Goal: Use online tool/utility: Utilize a website feature to perform a specific function

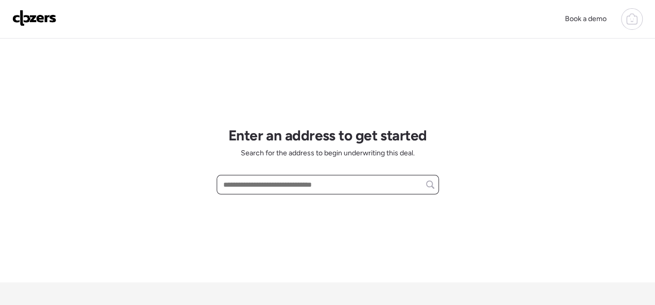
click at [274, 182] on input "text" at bounding box center [327, 184] width 213 height 14
paste input "**********"
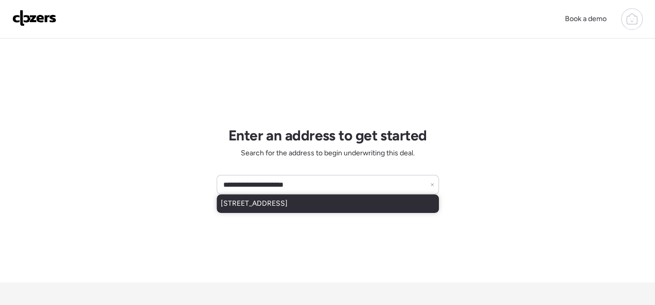
click at [274, 203] on span "9386 Golden Gate Rd, Saint Louis, MO, 63144" at bounding box center [254, 204] width 67 height 10
type input "**********"
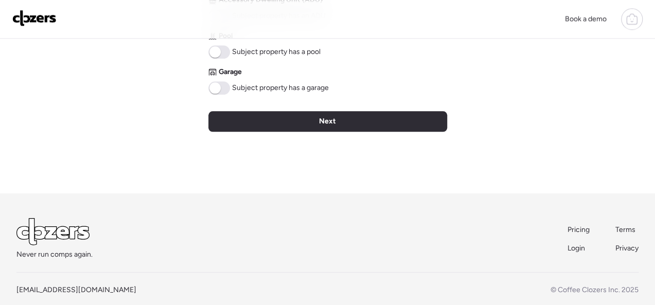
scroll to position [564, 0]
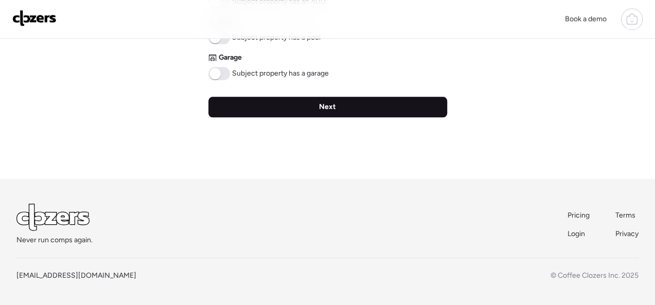
click at [330, 105] on span "Next" at bounding box center [327, 107] width 17 height 10
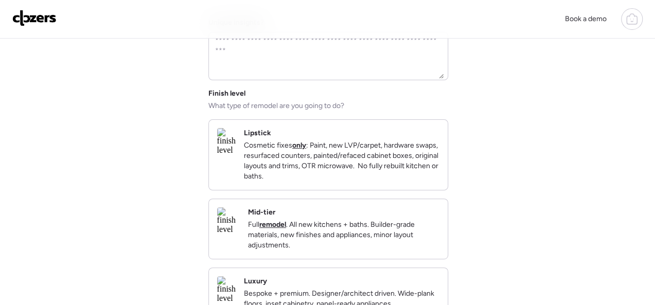
scroll to position [154, 0]
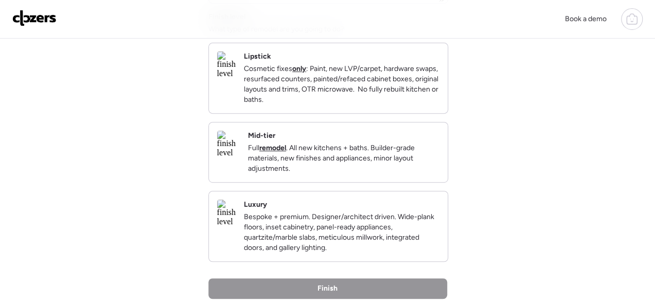
click at [371, 143] on div "Mid-tier Full remodel . All new kitchens + baths. Builder-grade materials, new …" at bounding box center [343, 152] width 191 height 43
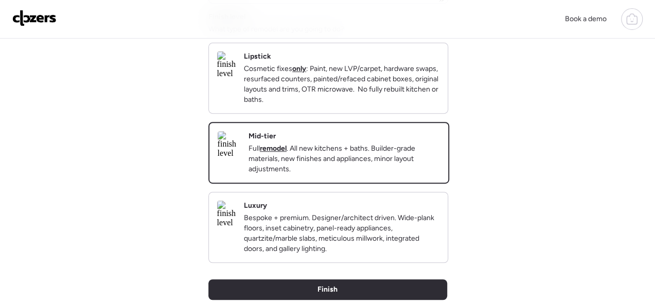
scroll to position [309, 0]
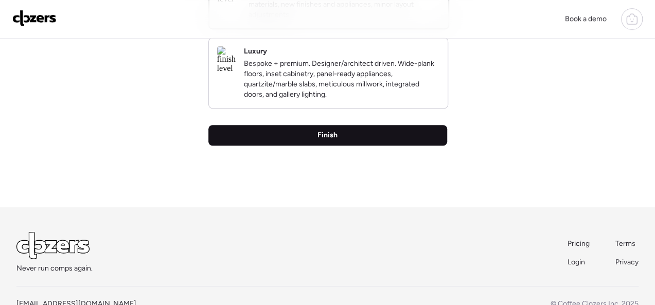
click at [332, 140] on span "Finish" at bounding box center [327, 135] width 20 height 10
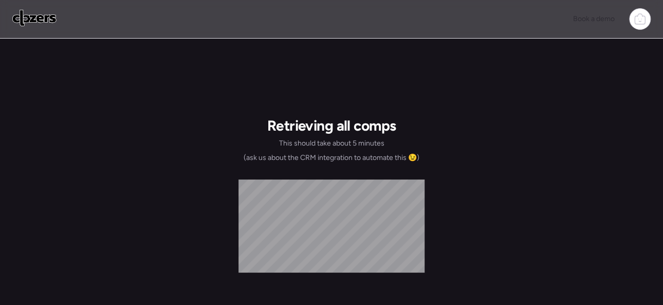
click at [327, 150] on div "Retrieving all comps This should take about 5 minutes (ask us about the CRM int…" at bounding box center [332, 140] width 176 height 46
click at [482, 20] on div "Book a demo" at bounding box center [331, 19] width 639 height 22
click at [51, 22] on img at bounding box center [34, 18] width 44 height 16
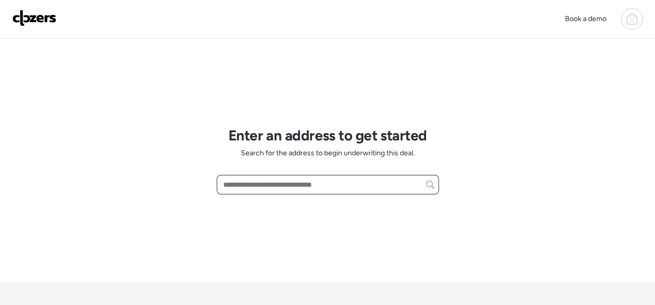
click at [265, 182] on input "text" at bounding box center [327, 184] width 213 height 14
paste input "**********"
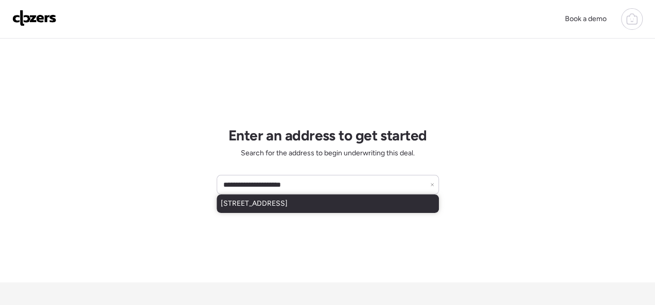
click at [265, 202] on span "9386 Golden Gate Rd, Saint Louis, MO, 63144" at bounding box center [254, 204] width 67 height 10
type input "**********"
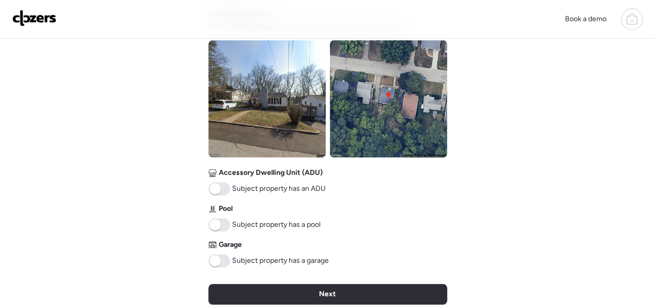
scroll to position [463, 0]
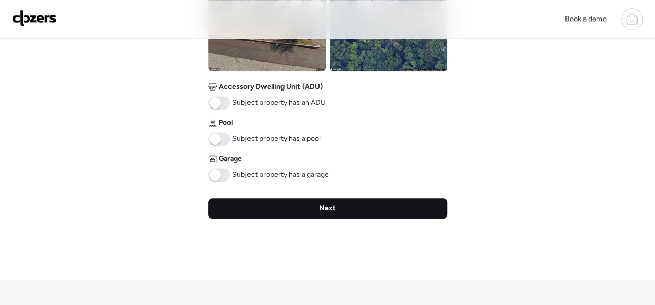
click at [289, 212] on div "Next" at bounding box center [327, 208] width 239 height 21
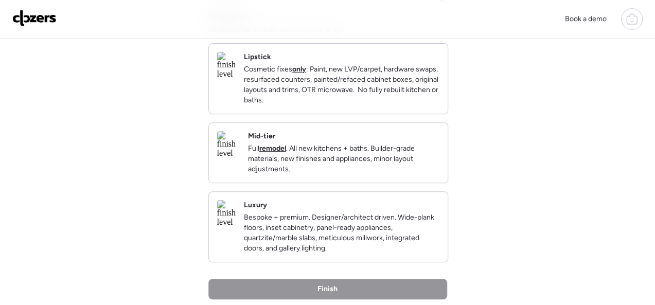
scroll to position [154, 0]
click at [433, 105] on p "Cosmetic fixes only : Paint, new LVP/carpet, hardware swaps, resurfaced counter…" at bounding box center [341, 84] width 195 height 41
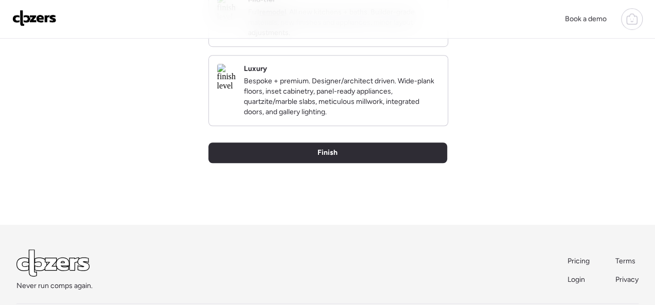
scroll to position [309, 0]
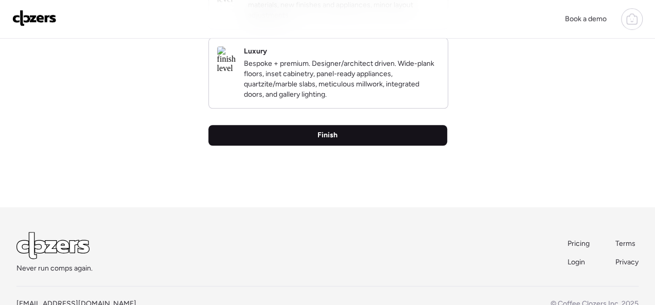
click at [328, 140] on span "Finish" at bounding box center [327, 135] width 20 height 10
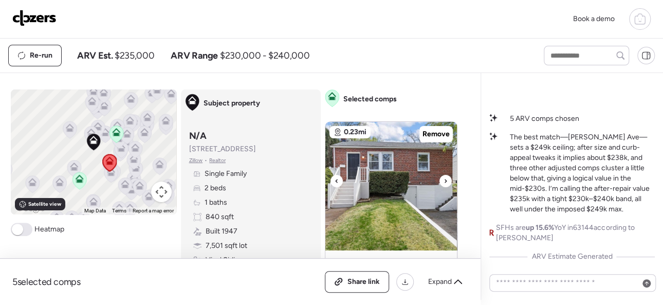
scroll to position [51, 0]
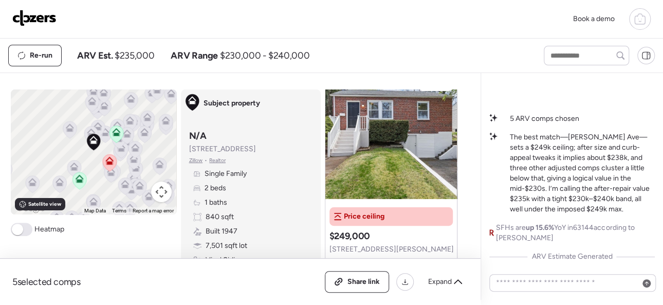
click at [35, 15] on img at bounding box center [34, 18] width 44 height 16
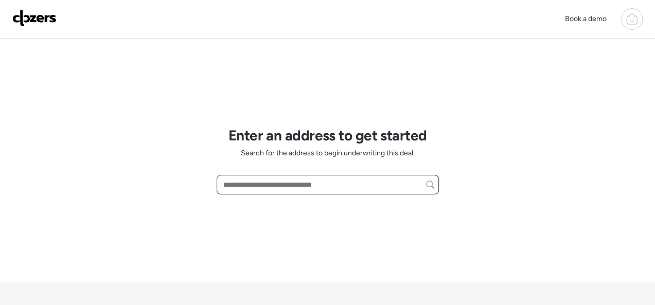
click at [284, 185] on input "text" at bounding box center [327, 184] width 213 height 14
paste input "**********"
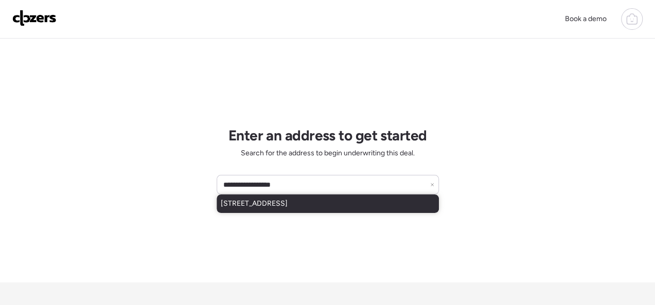
click at [287, 206] on span "[STREET_ADDRESS]" at bounding box center [254, 204] width 67 height 10
type input "**********"
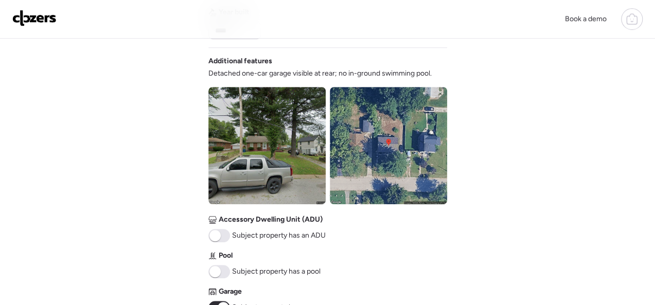
scroll to position [463, 0]
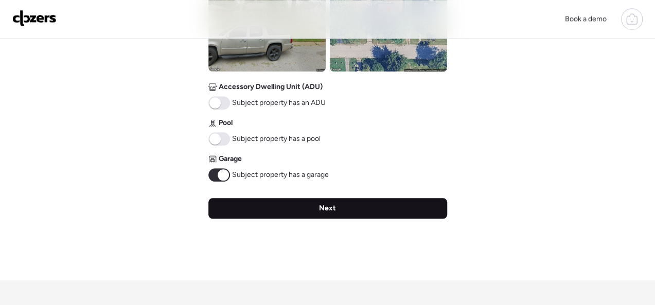
click at [332, 206] on span "Next" at bounding box center [327, 208] width 17 height 10
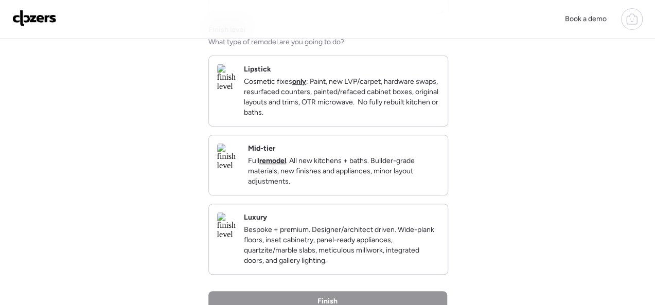
scroll to position [154, 0]
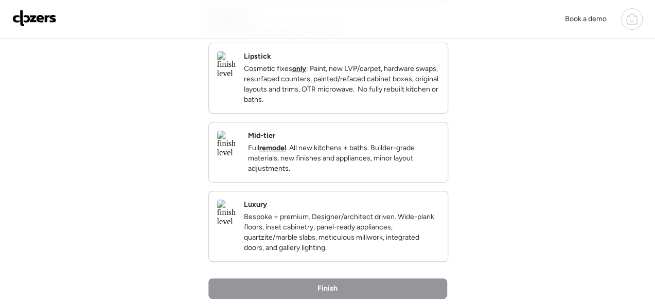
click at [396, 145] on div "Mid-tier Full remodel . All new kitchens + baths. Builder-grade materials, new …" at bounding box center [343, 152] width 191 height 43
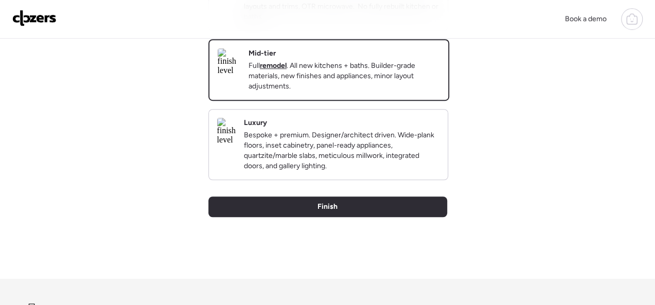
scroll to position [309, 0]
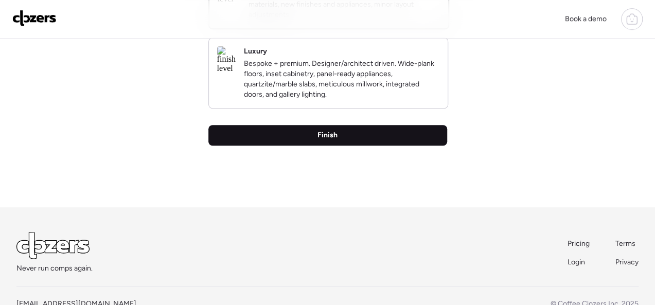
click at [329, 140] on span "Finish" at bounding box center [327, 135] width 20 height 10
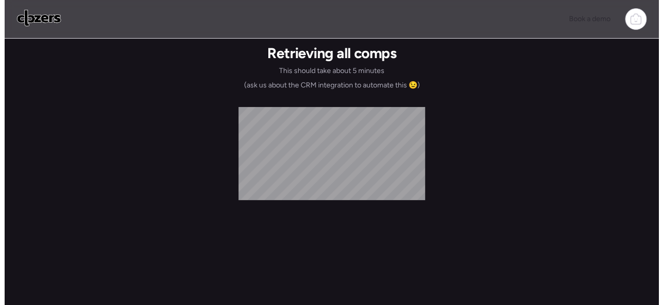
scroll to position [0, 0]
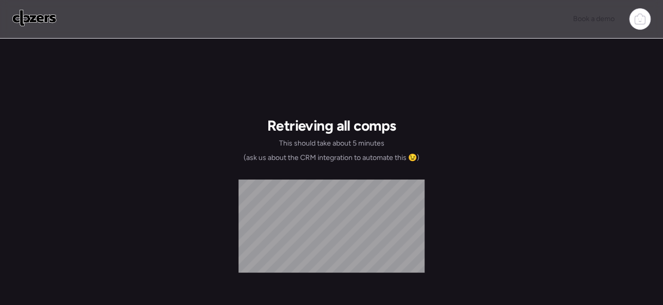
click at [40, 22] on img at bounding box center [34, 18] width 44 height 16
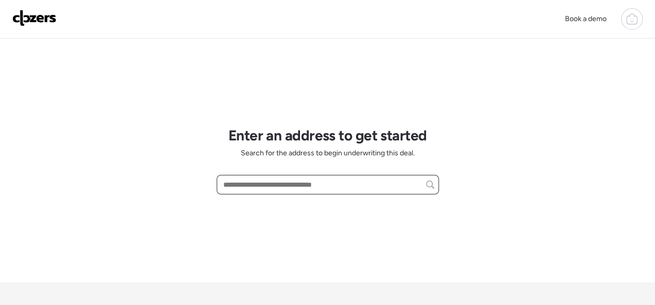
click at [260, 179] on input "text" at bounding box center [327, 184] width 213 height 14
paste input "**********"
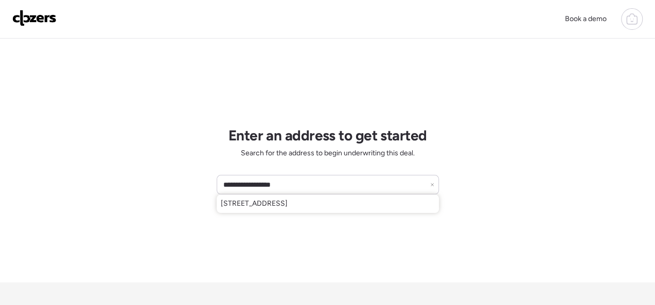
click at [287, 203] on span "[STREET_ADDRESS]" at bounding box center [254, 204] width 67 height 10
type input "**********"
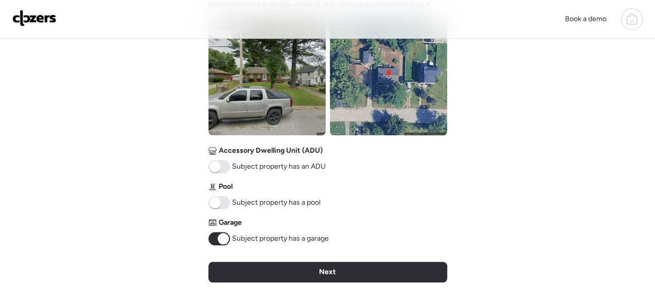
scroll to position [463, 0]
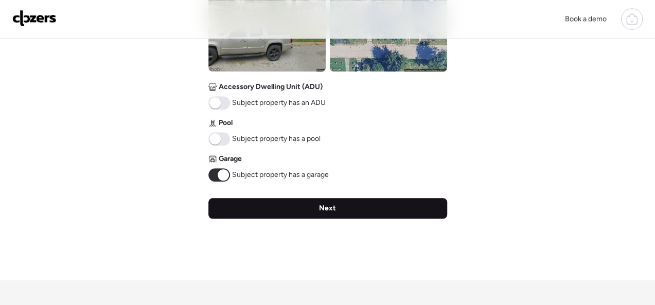
click at [306, 211] on div "Next" at bounding box center [327, 208] width 239 height 21
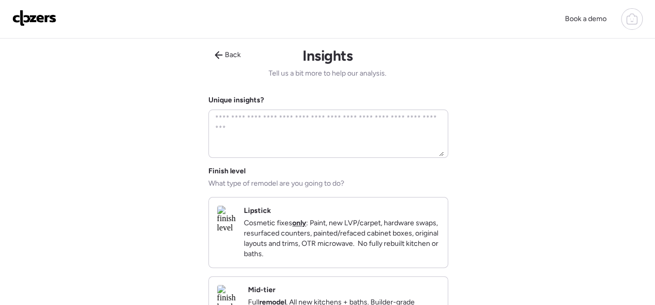
scroll to position [154, 0]
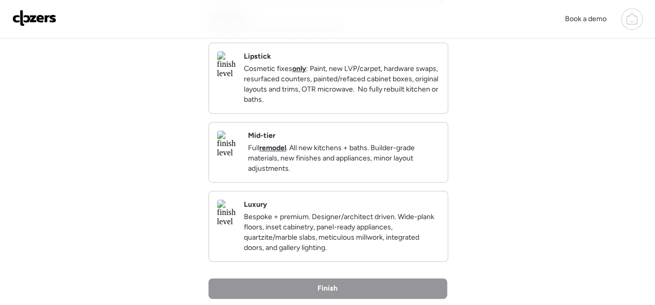
click at [426, 105] on p "Cosmetic fixes only : Paint, new LVP/carpet, hardware swaps, resurfaced counter…" at bounding box center [341, 84] width 195 height 41
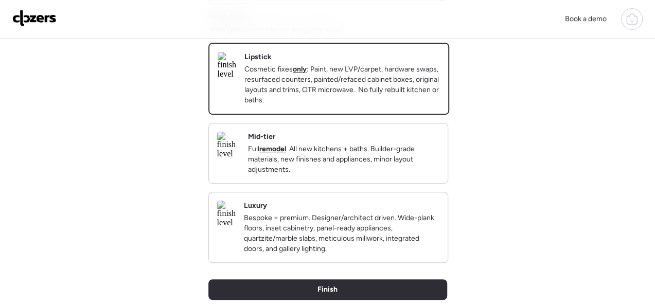
scroll to position [354, 0]
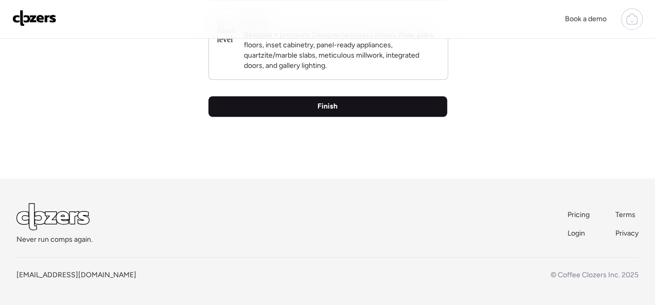
click at [333, 104] on span "Finish" at bounding box center [327, 106] width 20 height 10
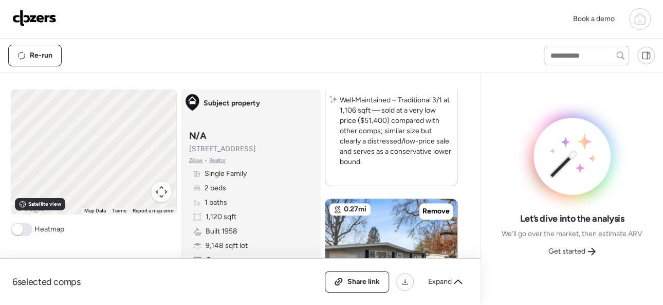
scroll to position [411, 0]
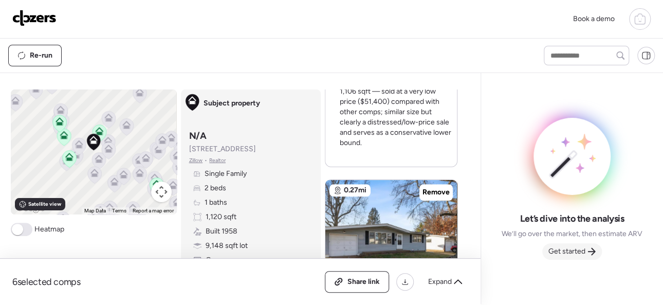
click at [582, 251] on span "Get started" at bounding box center [567, 251] width 37 height 10
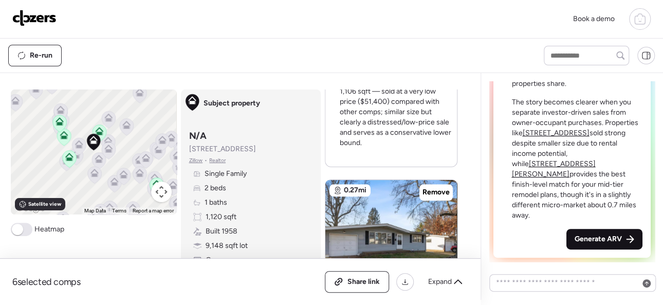
click at [580, 241] on span "Generate ARV" at bounding box center [598, 239] width 47 height 10
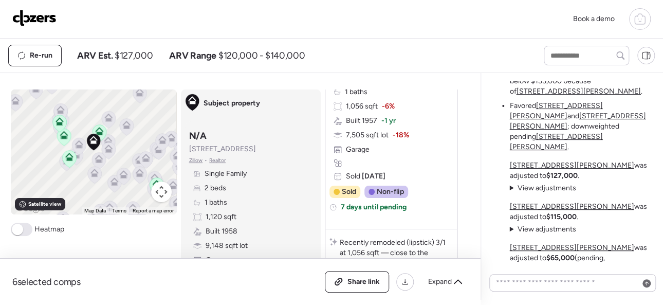
scroll to position [-154, 0]
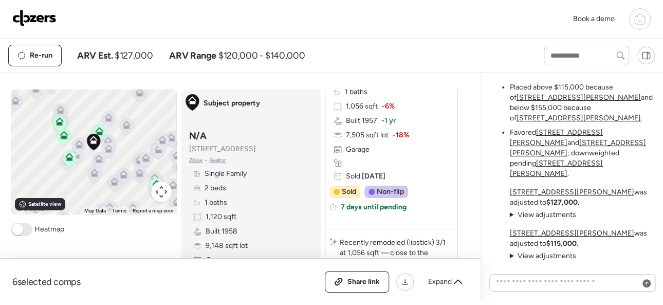
click at [41, 15] on img at bounding box center [34, 18] width 44 height 16
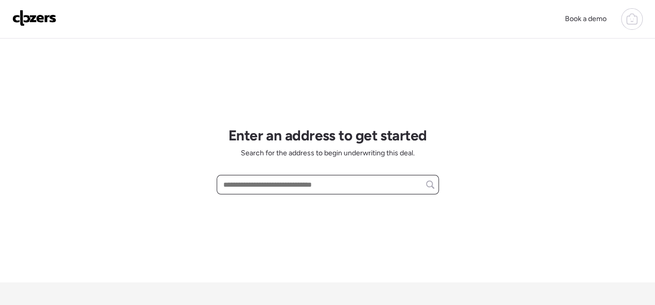
click at [253, 181] on input "text" at bounding box center [327, 184] width 213 height 14
paste input "**********"
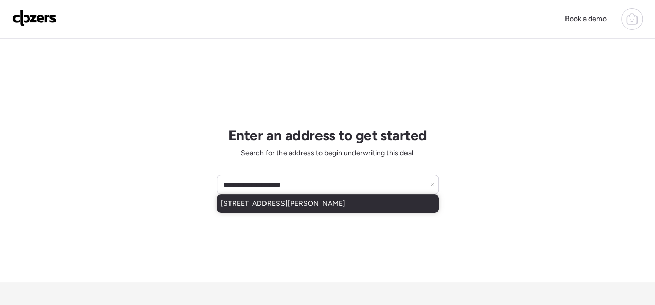
click at [280, 197] on div "4316 Gertrude Ave, Saint Louis, MO, 63116" at bounding box center [328, 203] width 222 height 19
type input "**********"
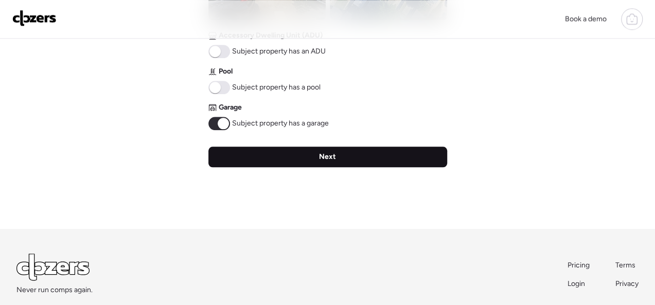
click at [320, 157] on span "Next" at bounding box center [327, 157] width 17 height 10
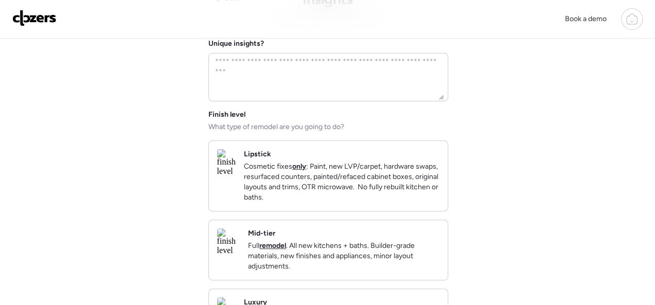
scroll to position [154, 0]
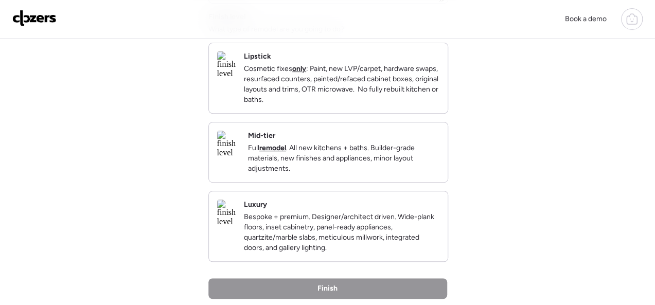
click at [372, 145] on div "Mid-tier Full remodel . All new kitchens + baths. Builder-grade materials, new …" at bounding box center [343, 152] width 191 height 43
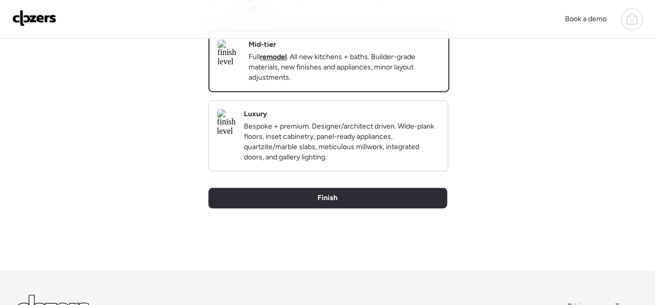
scroll to position [309, 0]
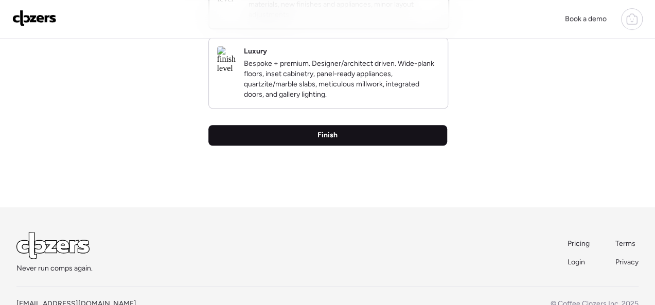
click at [336, 140] on span "Finish" at bounding box center [327, 135] width 20 height 10
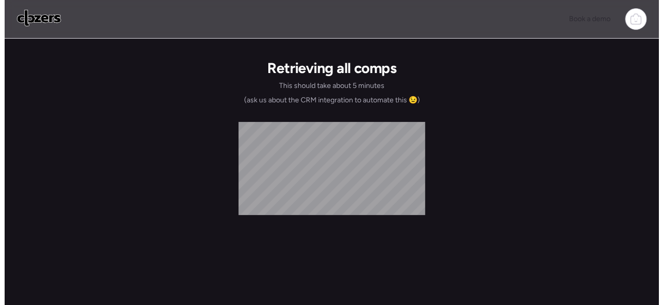
scroll to position [0, 0]
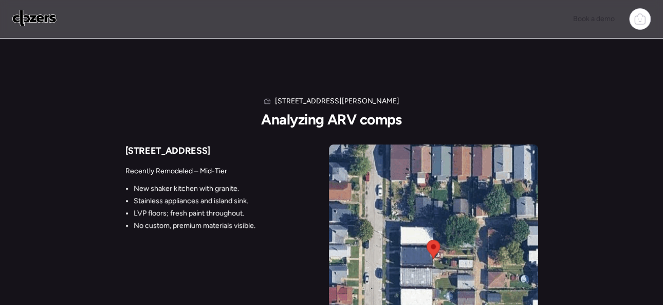
click at [507, 19] on div "Book a demo" at bounding box center [331, 19] width 639 height 22
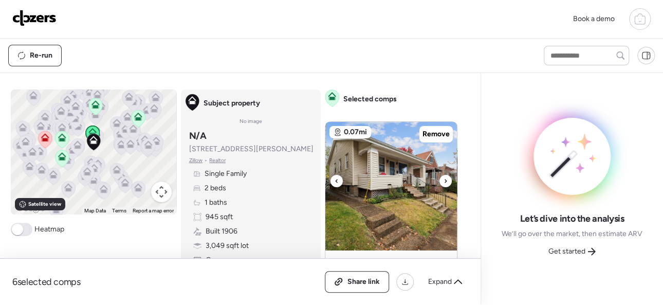
scroll to position [103, 0]
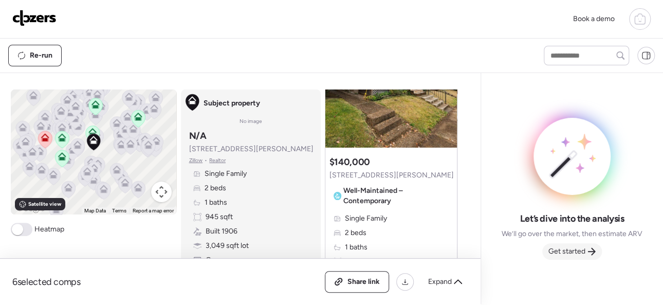
click at [574, 249] on span "Get started" at bounding box center [567, 251] width 37 height 10
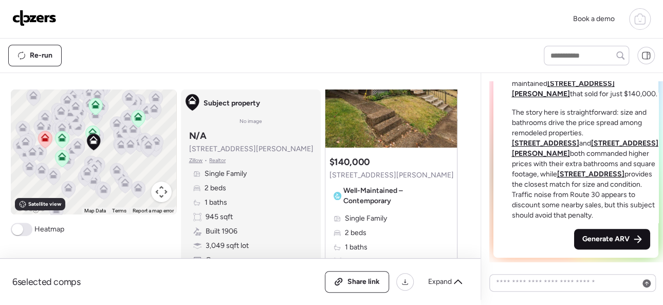
click at [590, 241] on span "Generate ARV" at bounding box center [606, 239] width 47 height 10
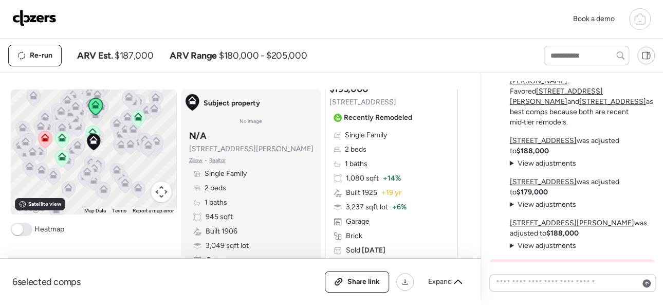
scroll to position [1029, 0]
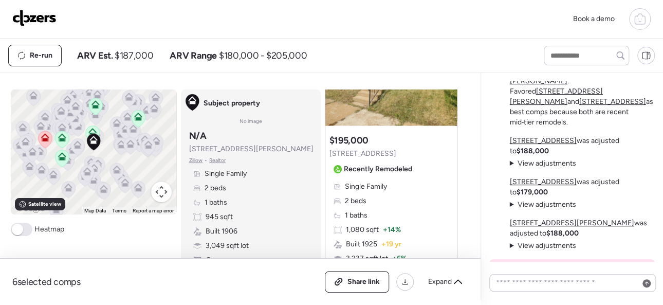
click at [28, 18] on img at bounding box center [34, 18] width 44 height 16
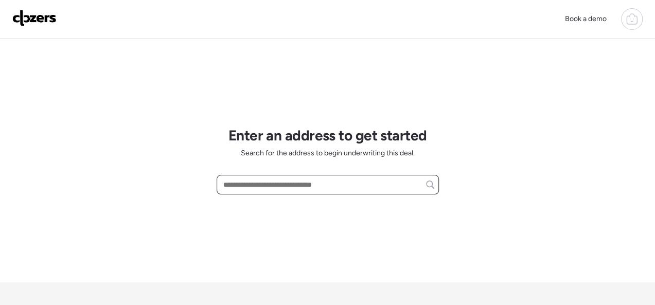
click at [248, 183] on input "text" at bounding box center [327, 184] width 213 height 14
paste input "**********"
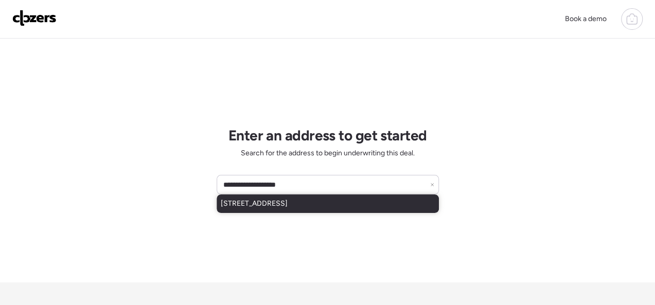
click at [278, 202] on span "6135 Newport Ave, Saint Louis, MO, 63116" at bounding box center [254, 204] width 67 height 10
type input "**********"
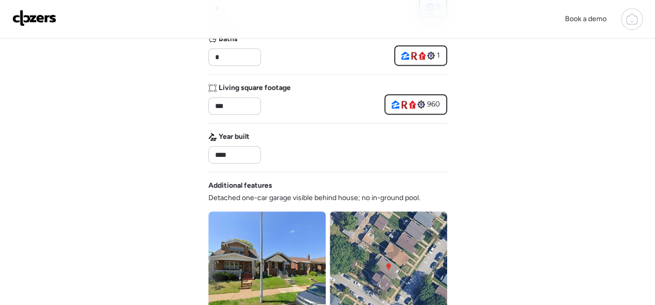
scroll to position [411, 0]
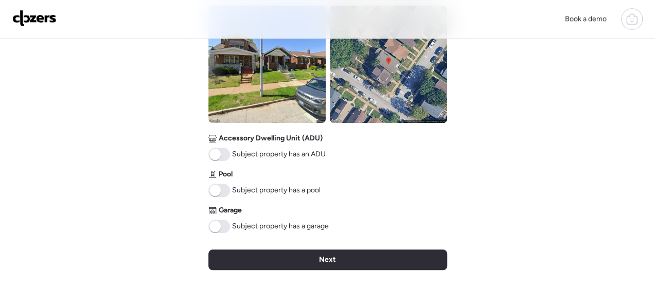
click at [224, 226] on span at bounding box center [219, 226] width 22 height 13
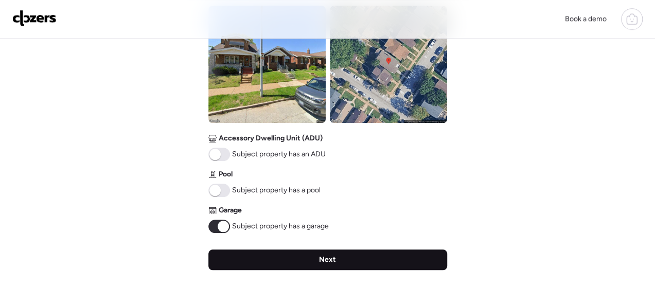
click at [308, 262] on div "Next" at bounding box center [327, 259] width 239 height 21
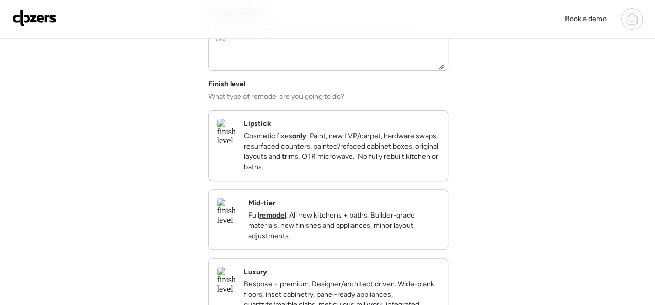
scroll to position [103, 0]
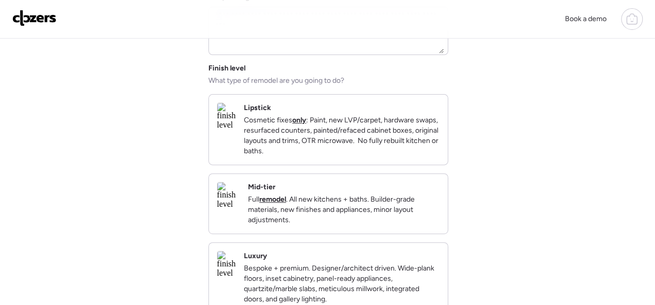
click at [399, 200] on div "Mid-tier Full remodel . All new kitchens + baths. Builder-grade materials, new …" at bounding box center [343, 203] width 191 height 43
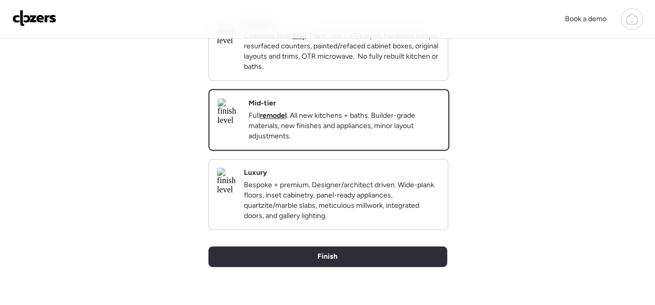
scroll to position [154, 0]
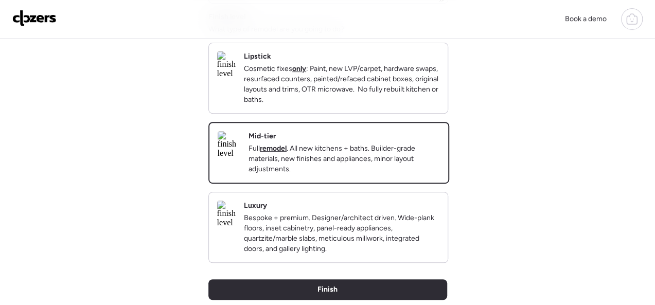
click at [417, 55] on div "Lipstick Cosmetic fixes only : Paint, new LVP/carpet, hardware swaps, resurface…" at bounding box center [341, 77] width 195 height 53
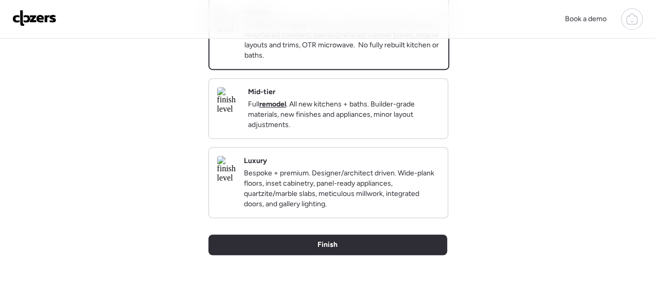
scroll to position [257, 0]
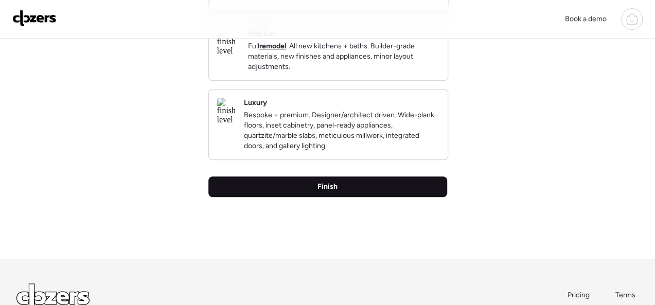
click at [340, 197] on div "Finish" at bounding box center [327, 186] width 239 height 21
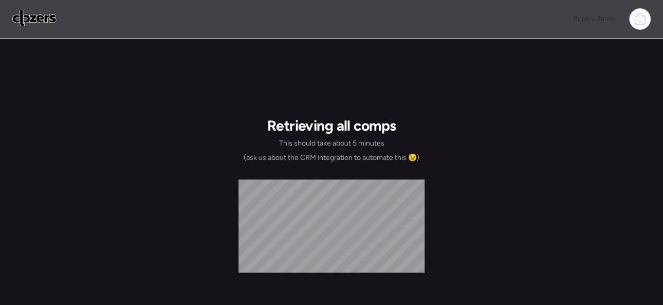
click at [45, 14] on img at bounding box center [34, 18] width 44 height 16
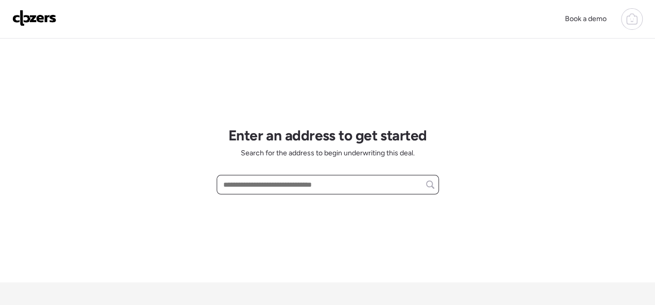
click at [246, 184] on input "text" at bounding box center [327, 184] width 213 height 14
paste input "**********"
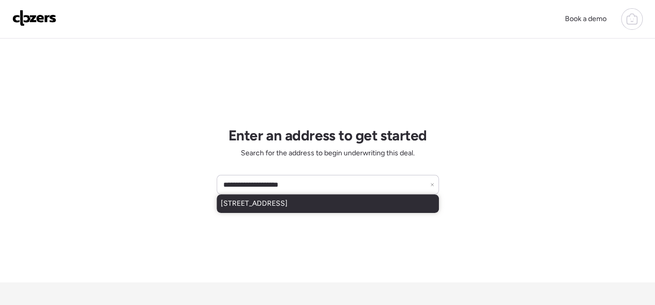
click at [287, 206] on span "[STREET_ADDRESS]" at bounding box center [254, 204] width 67 height 10
type input "**********"
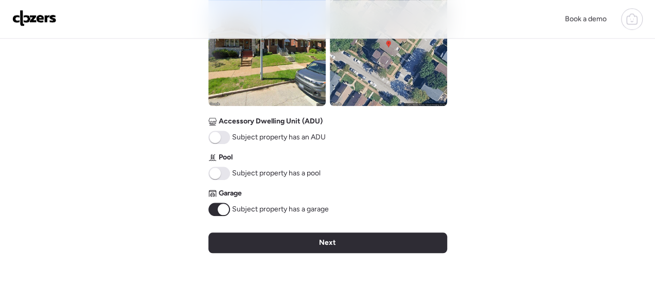
scroll to position [463, 0]
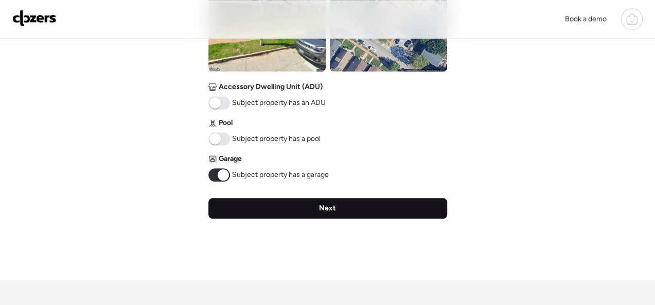
click at [334, 209] on span "Next" at bounding box center [327, 208] width 17 height 10
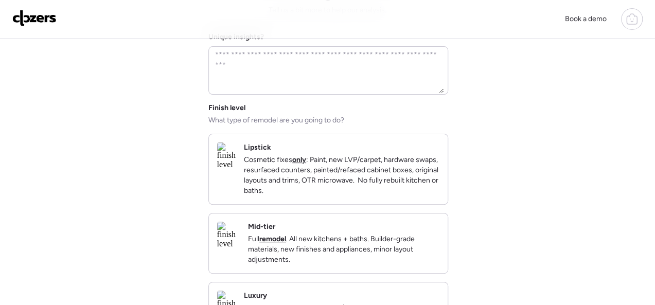
scroll to position [154, 0]
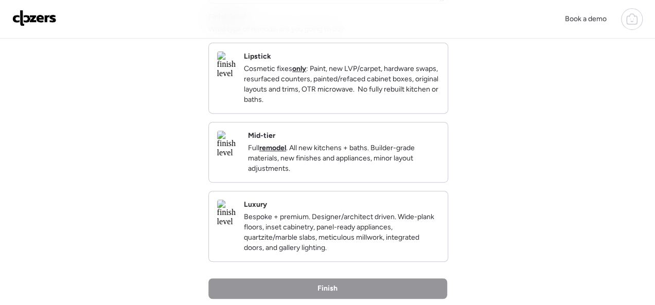
click at [373, 145] on div "Mid-tier Full remodel . All new kitchens + baths. Builder-grade materials, new …" at bounding box center [343, 152] width 191 height 43
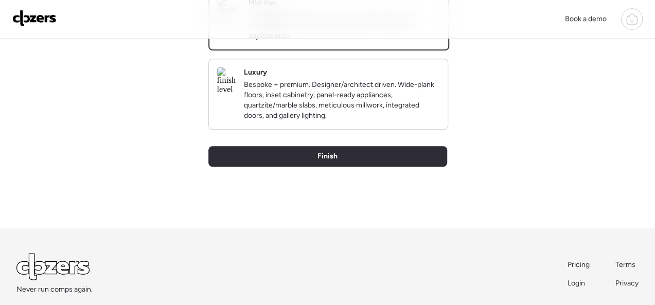
scroll to position [354, 0]
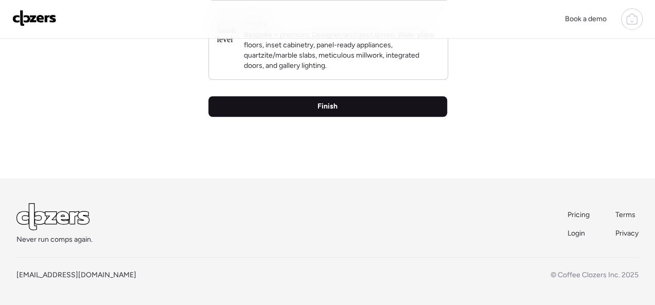
click at [313, 105] on div "Finish" at bounding box center [327, 106] width 239 height 21
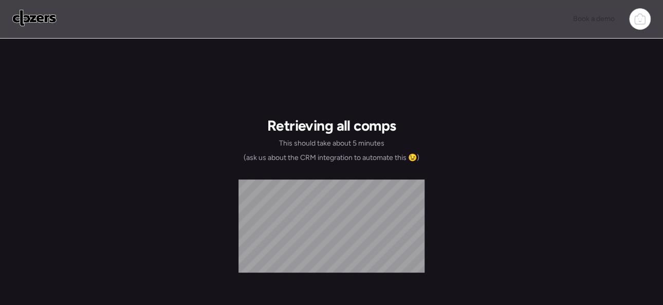
click at [214, 96] on div "Retrieving all comps This should take about 5 minutes (ask us about the CRM int…" at bounding box center [331, 239] width 663 height 400
click at [168, 116] on div "Retrieving all comps This should take about 5 minutes (ask us about the CRM int…" at bounding box center [331, 239] width 663 height 400
